Goal: Communication & Community: Ask a question

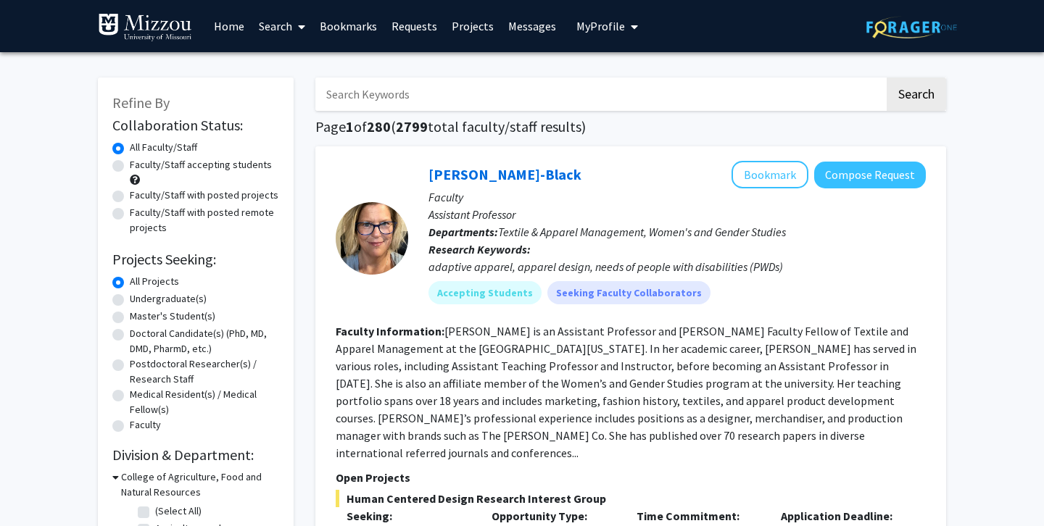
click at [130, 300] on label "Undergraduate(s)" at bounding box center [168, 298] width 77 height 15
click at [130, 300] on input "Undergraduate(s)" at bounding box center [134, 295] width 9 height 9
radio input "true"
click at [428, 109] on input "Search Keywords" at bounding box center [599, 94] width 569 height 33
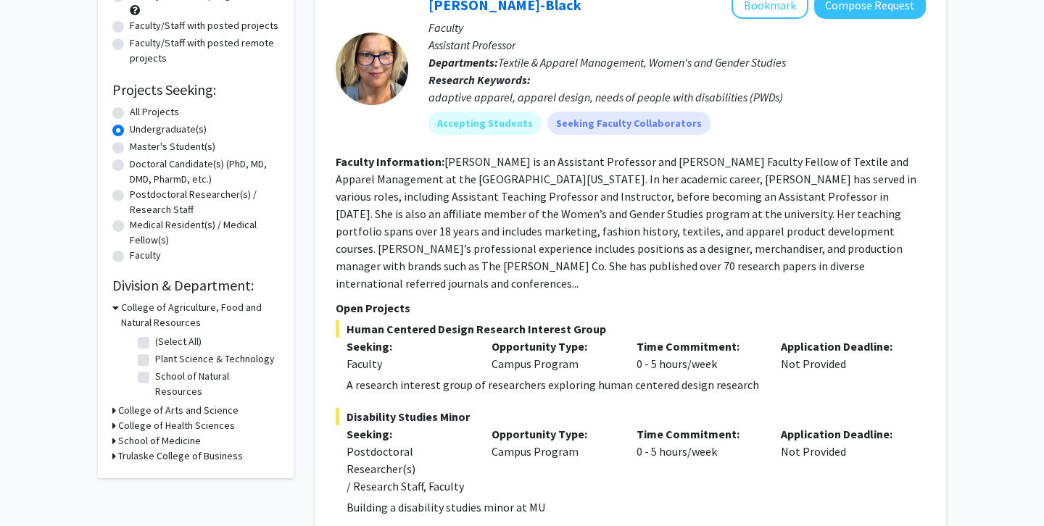
scroll to position [176, 0]
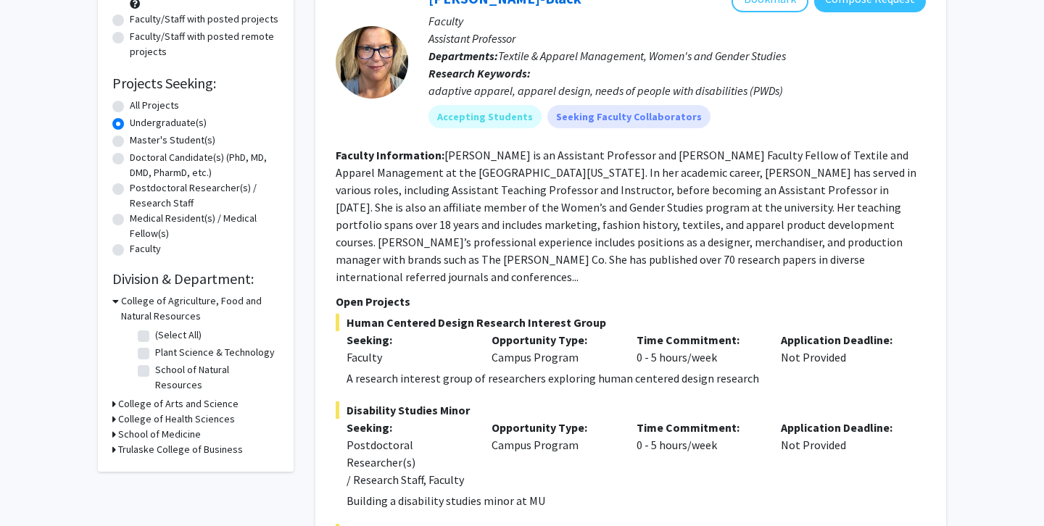
type input "p"
click at [134, 397] on h3 "College of Arts and Science" at bounding box center [178, 404] width 120 height 15
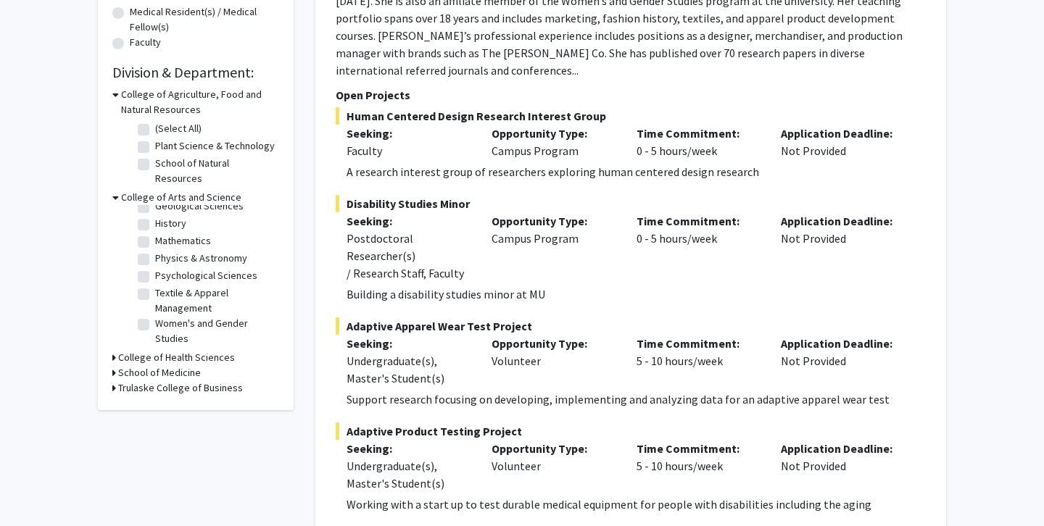
scroll to position [80, 0]
click at [155, 268] on label "Psychological Sciences" at bounding box center [206, 275] width 102 height 15
click at [155, 268] on input "Psychological Sciences" at bounding box center [159, 272] width 9 height 9
checkbox input "true"
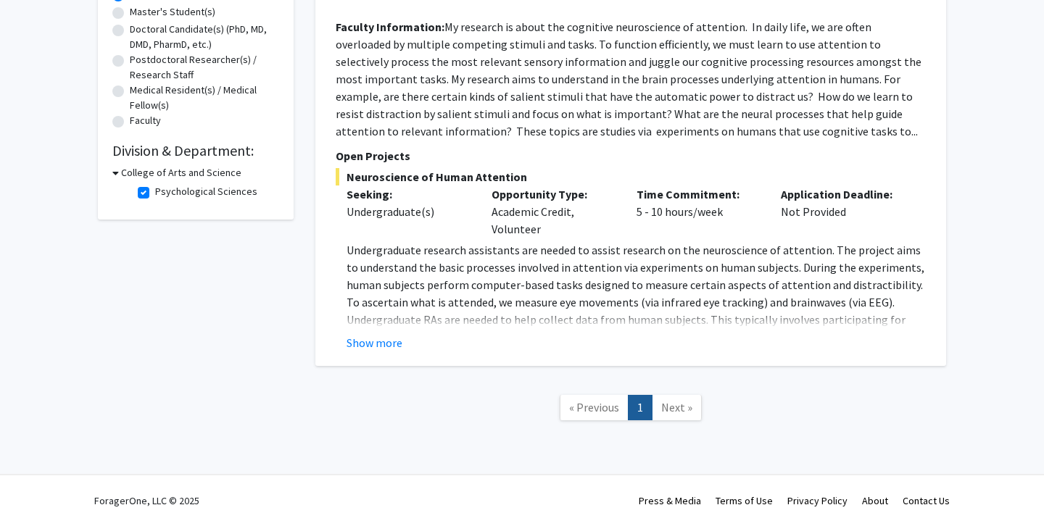
scroll to position [306, 0]
click at [364, 350] on button "Show more" at bounding box center [375, 342] width 56 height 17
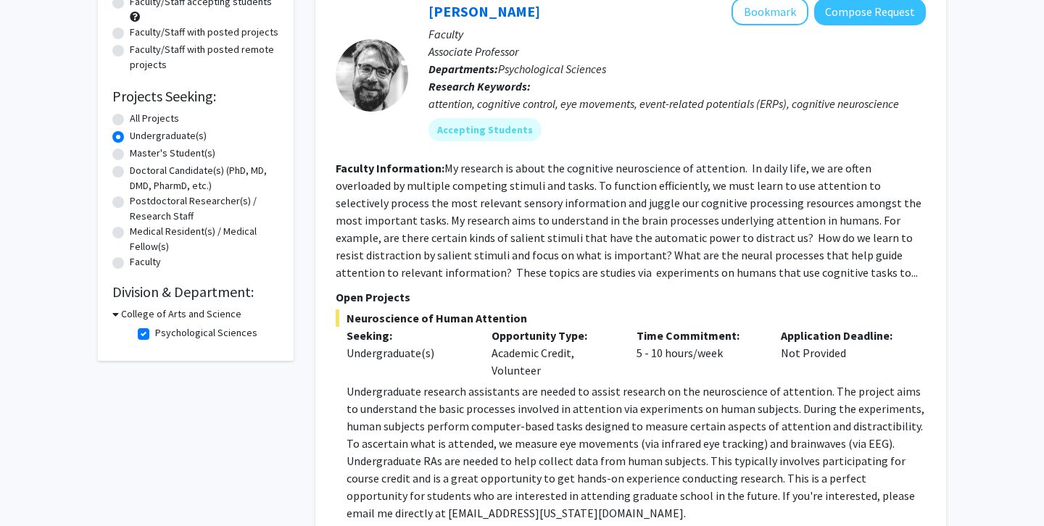
scroll to position [118, 0]
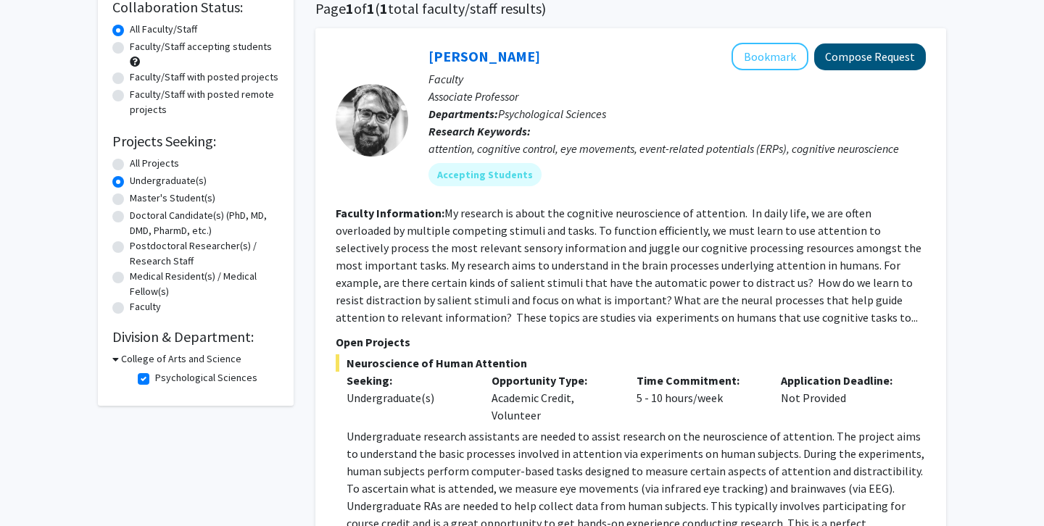
click at [916, 55] on button "Compose Request" at bounding box center [870, 57] width 112 height 27
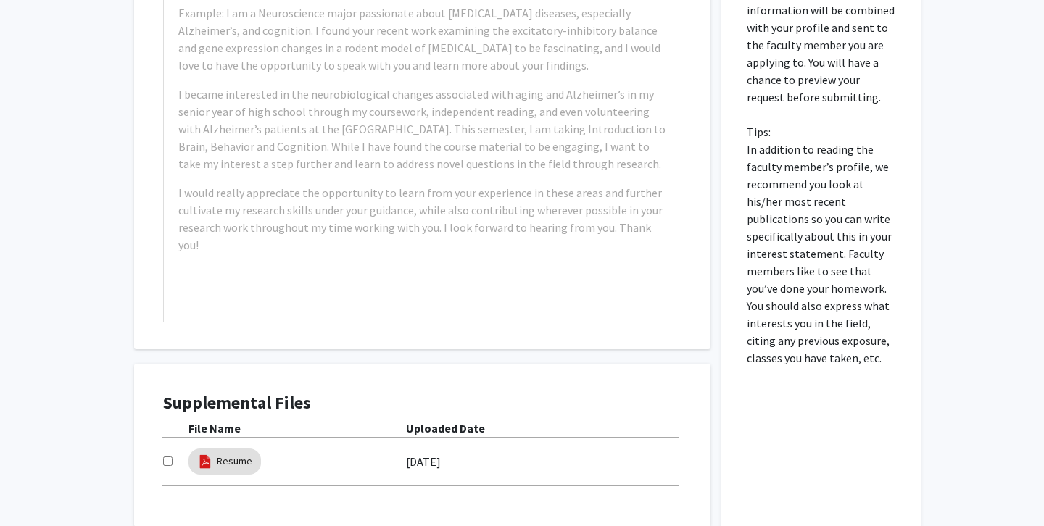
scroll to position [631, 0]
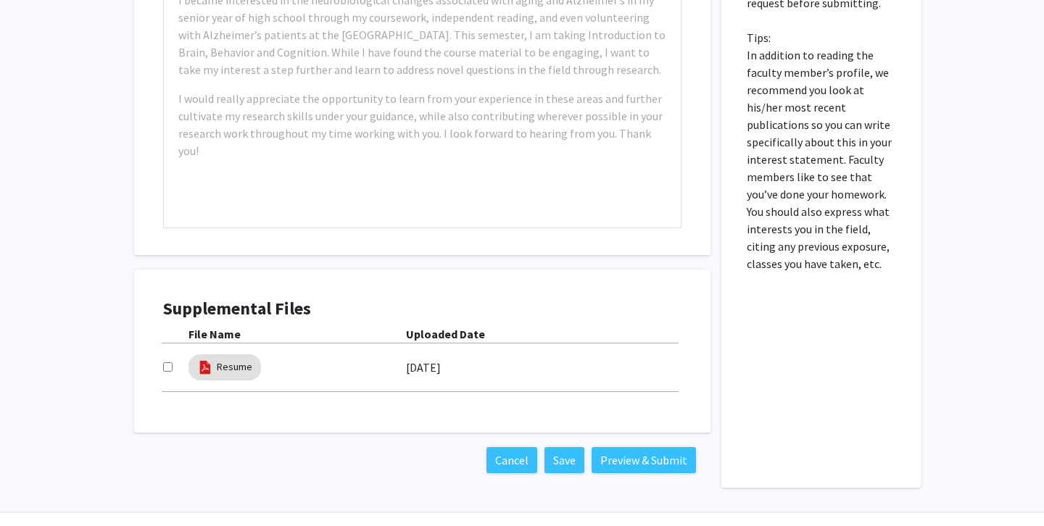
click at [169, 372] on input "checkbox" at bounding box center [167, 367] width 9 height 9
checkbox input "true"
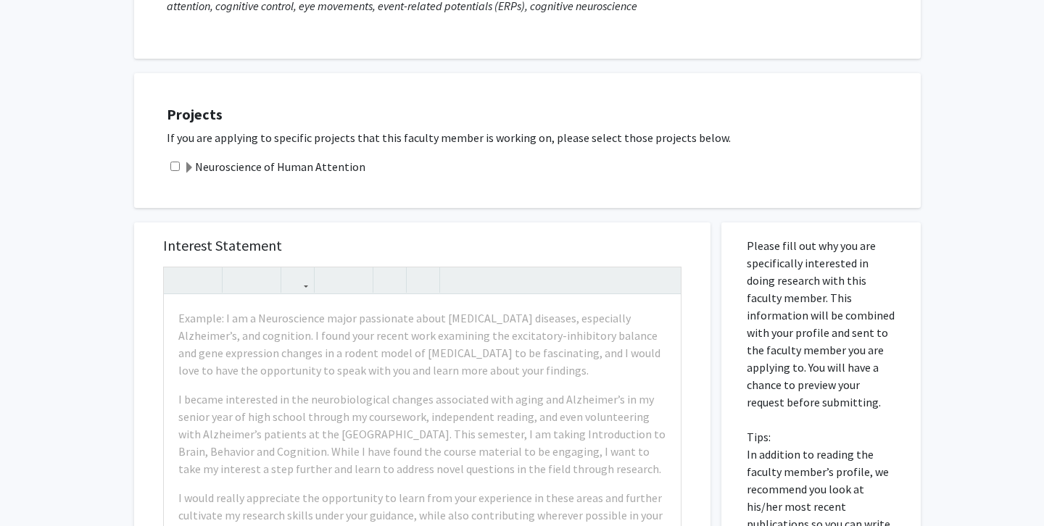
scroll to position [233, 0]
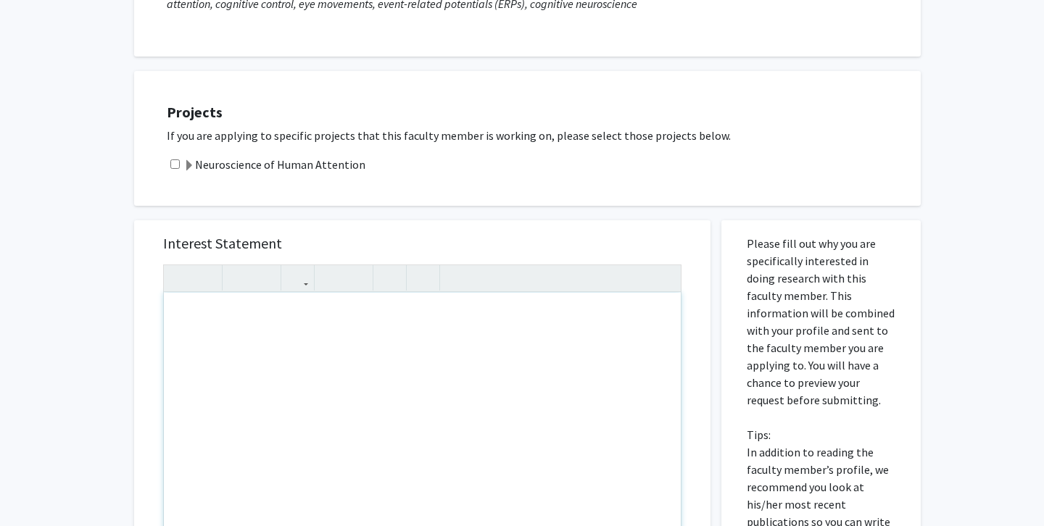
click at [185, 321] on div "Note to users with screen readers: Please press Alt+0 or Option+0 to deactivate…" at bounding box center [422, 459] width 517 height 332
paste div "Note to users with screen readers: Please press Alt+0 or Option+0 to deactivate…"
type textarea "<l>Ipsum Do. Sitametc,</a><el><s>Do eius te Incidid Utla etd M ali enimadmi ven…"
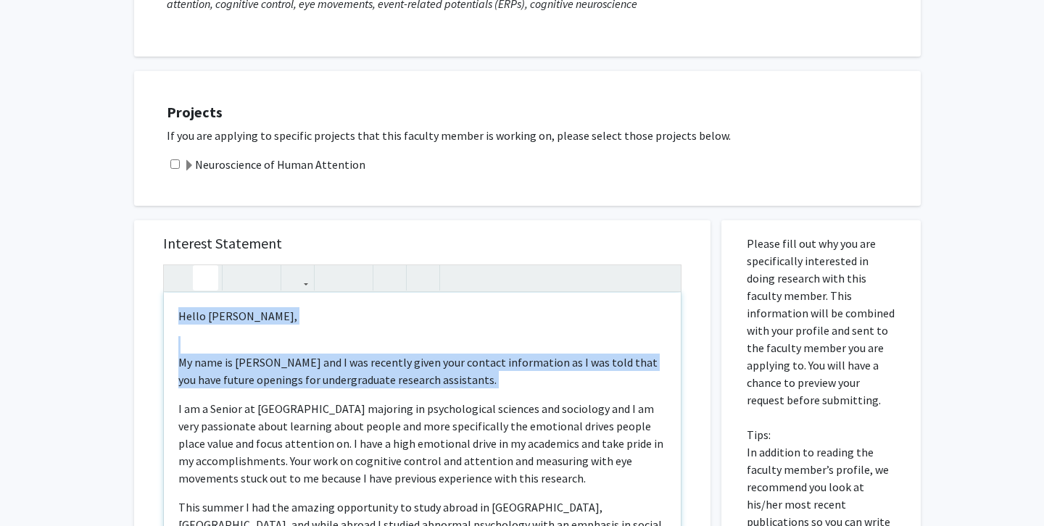
drag, startPoint x: 461, startPoint y: 391, endPoint x: 194, endPoint y: 271, distance: 292.4
click at [194, 271] on div "Hello [PERSON_NAME], My name is [PERSON_NAME] and I was recently given your con…" at bounding box center [422, 445] width 518 height 361
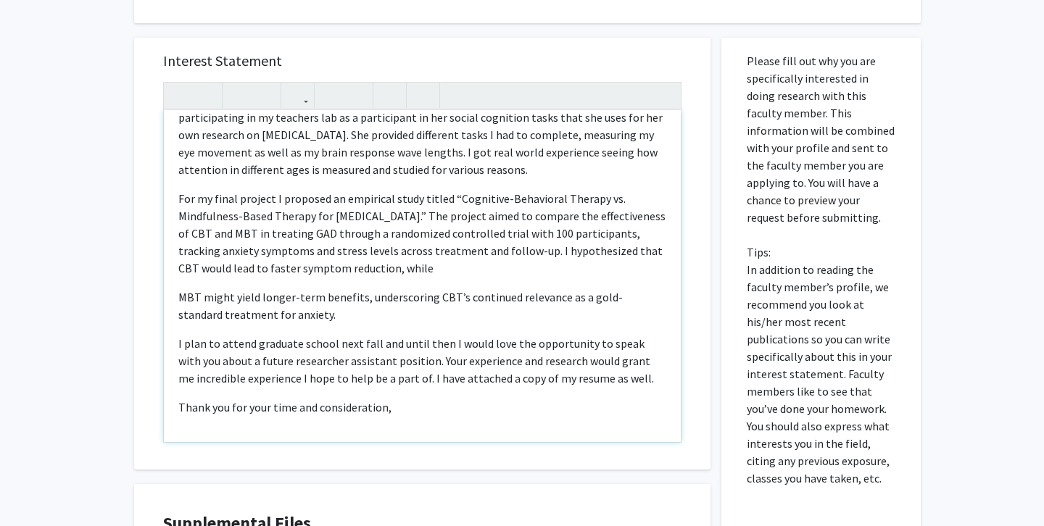
scroll to position [605, 0]
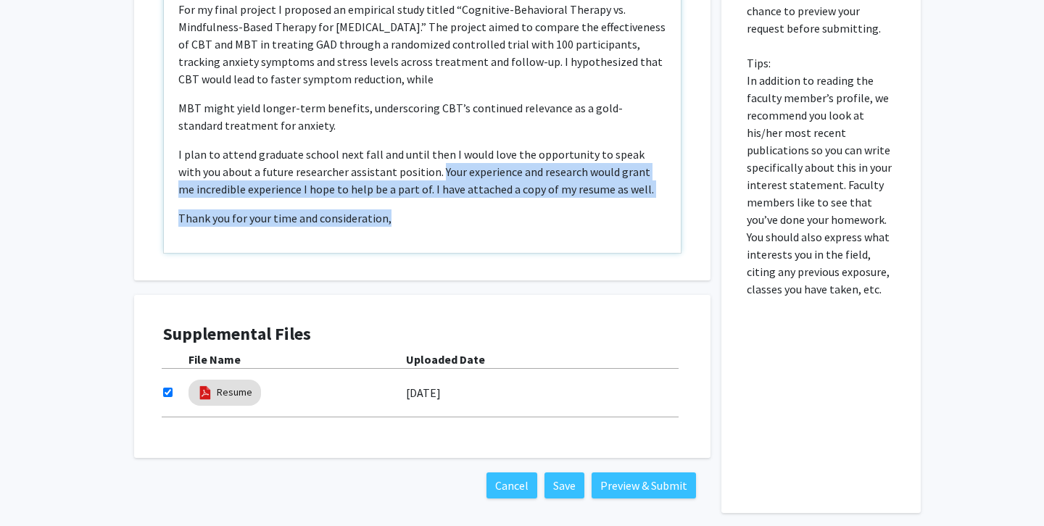
drag, startPoint x: 430, startPoint y: 220, endPoint x: 413, endPoint y: 175, distance: 47.9
click at [413, 175] on div "I am a Senior at [GEOGRAPHIC_DATA] majoring in psychological sciences and socio…" at bounding box center [422, 87] width 517 height 332
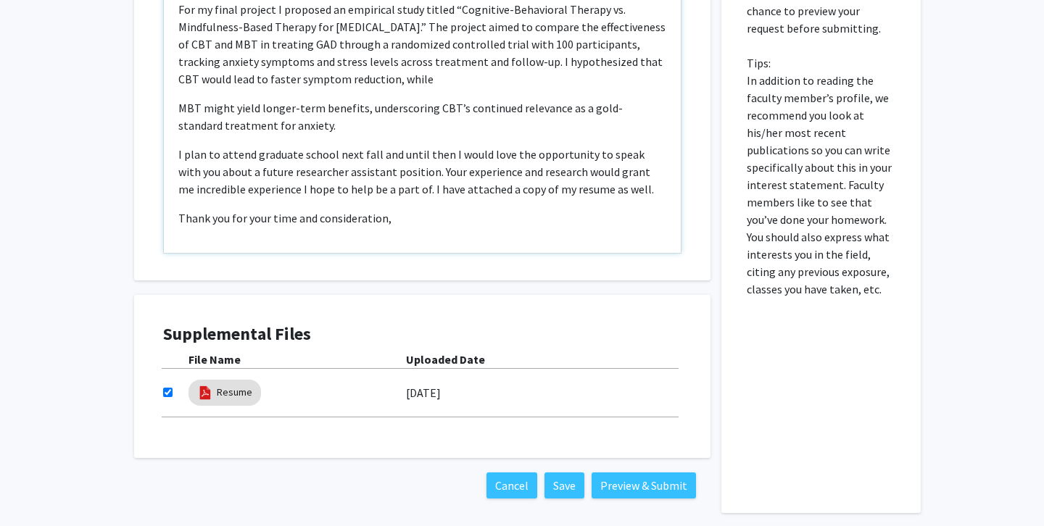
scroll to position [120, 0]
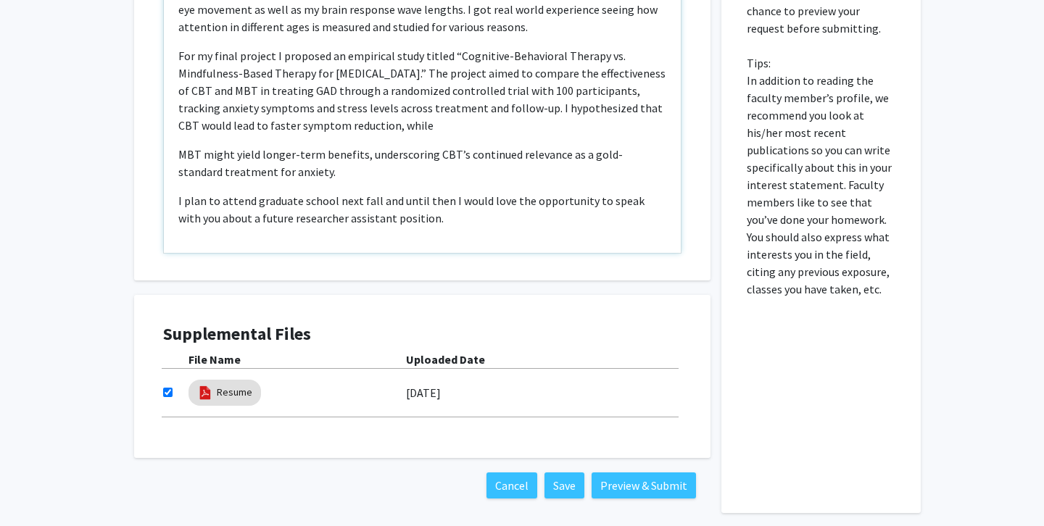
click at [178, 160] on div "I am a Senior at [GEOGRAPHIC_DATA] majoring in psychological sciences and socio…" at bounding box center [422, 87] width 517 height 332
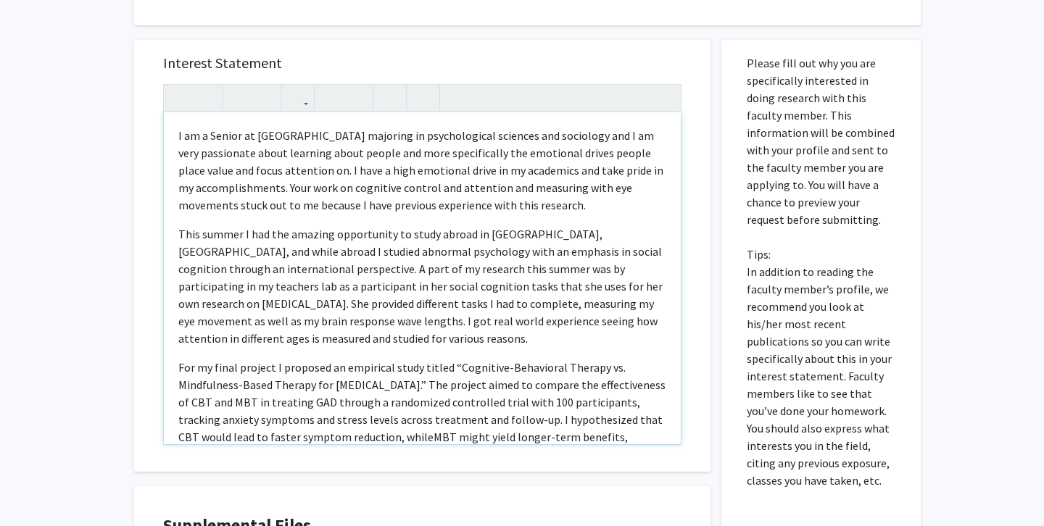
scroll to position [0, 0]
click at [202, 136] on span "I am a Senior at [GEOGRAPHIC_DATA] majoring in psychological sciences and socio…" at bounding box center [420, 170] width 485 height 84
type textarea "<p><span style="font-size: 1rem;">&nbsp;I am a Senior at Mizzou majoring in psy…"
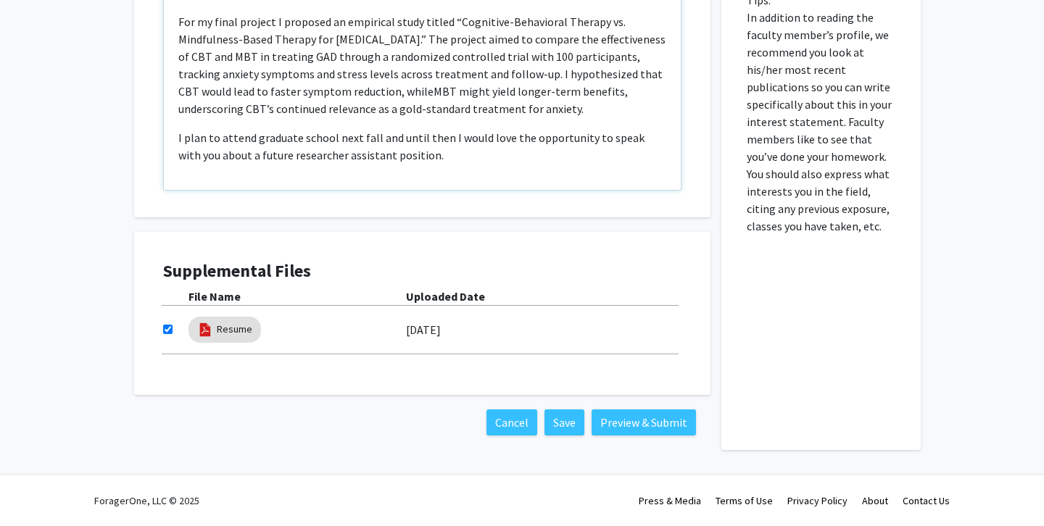
scroll to position [670, 0]
click at [672, 426] on button "Preview & Submit" at bounding box center [644, 423] width 104 height 26
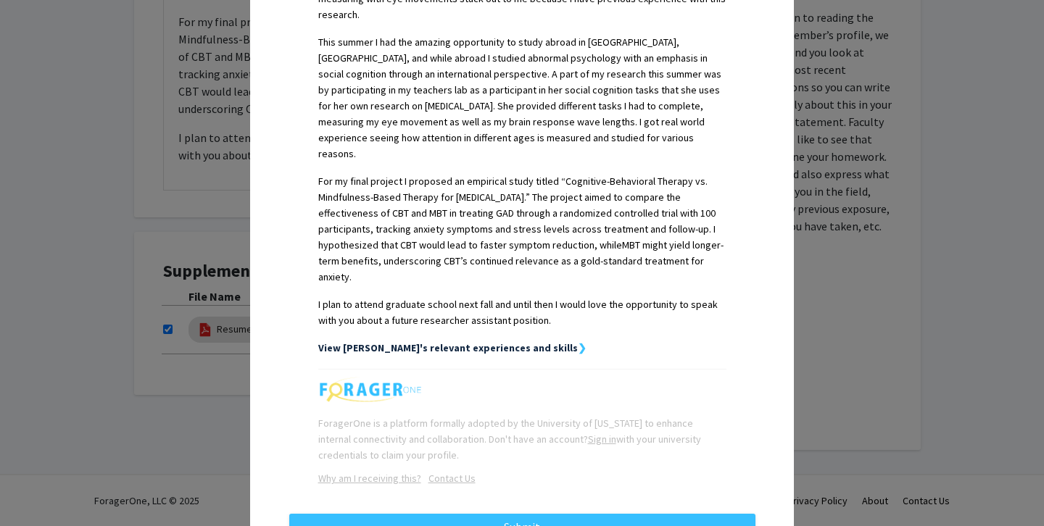
scroll to position [485, 0]
click at [497, 515] on button "Submit" at bounding box center [522, 528] width 466 height 26
